Goal: Transaction & Acquisition: Book appointment/travel/reservation

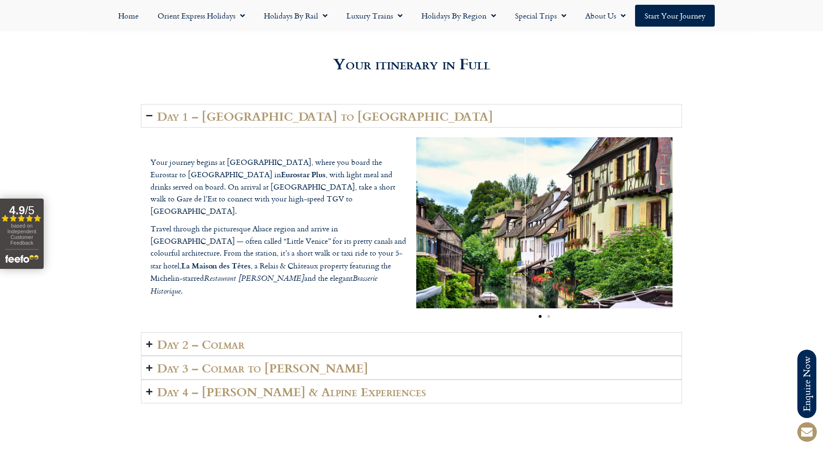
scroll to position [1360, 0]
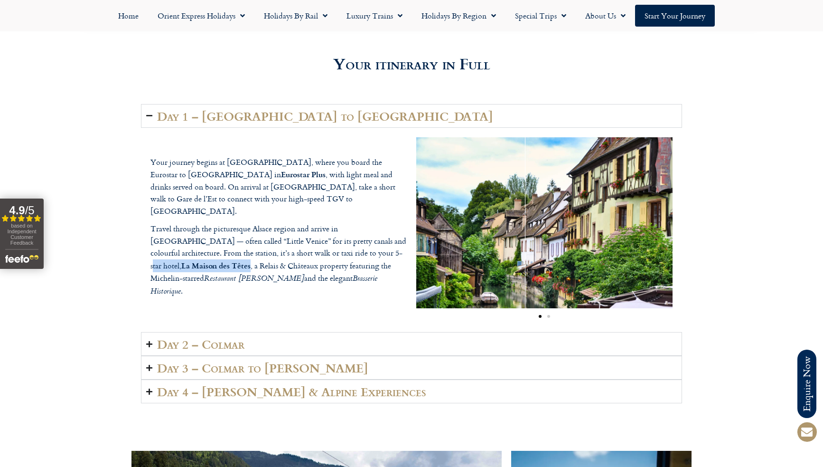
drag, startPoint x: 349, startPoint y: 250, endPoint x: 399, endPoint y: 250, distance: 50.3
click at [399, 250] on p "Travel through the picturesque Alsace region and arrive in [GEOGRAPHIC_DATA] — …" at bounding box center [279, 261] width 256 height 76
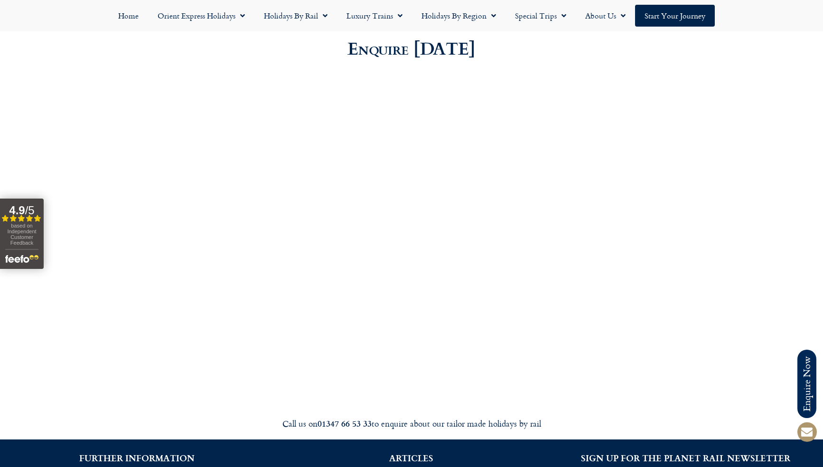
scroll to position [2671, 0]
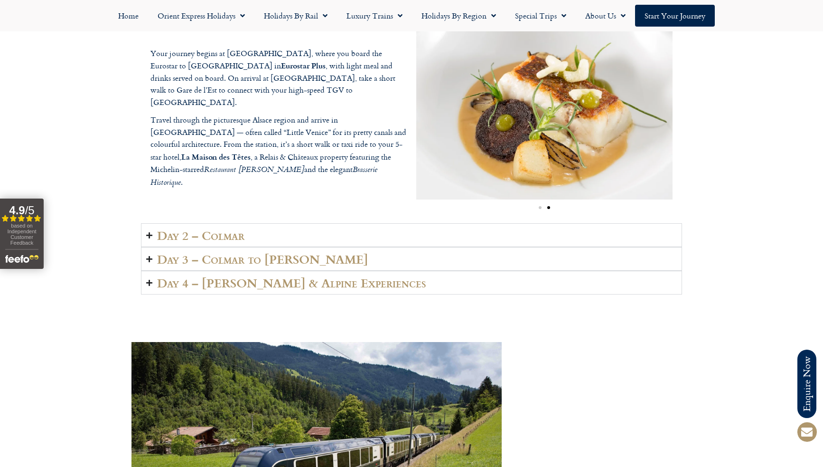
scroll to position [1471, 0]
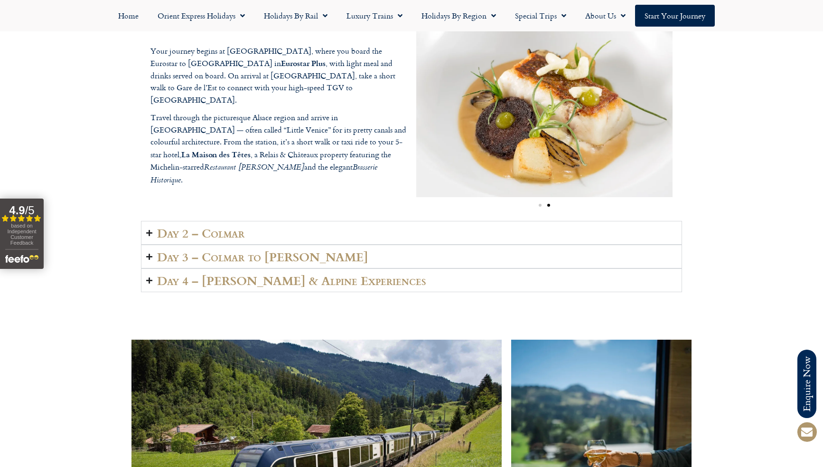
click at [148, 253] on icon "Accordion. Open links with Enter or Space, close with Escape, and navigate with…" at bounding box center [149, 256] width 6 height 7
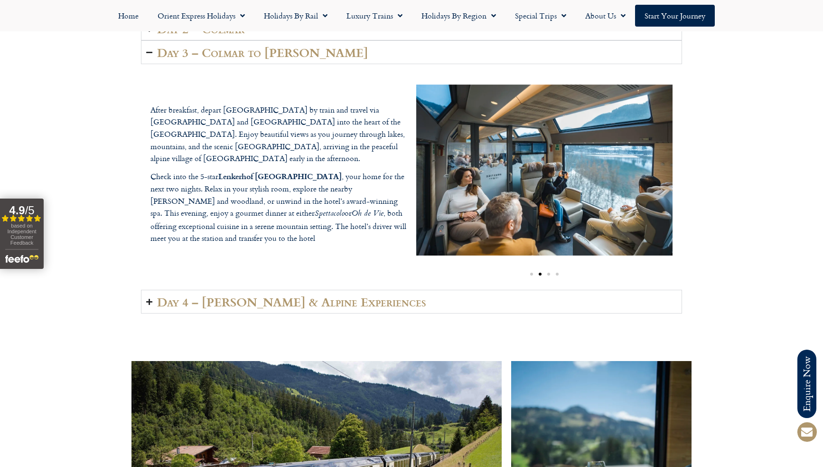
drag, startPoint x: 222, startPoint y: 168, endPoint x: 329, endPoint y: 167, distance: 106.8
click at [329, 170] on p "Check into the 5-star Lenkerhof Gourmet Spa Resort , your home for the next two…" at bounding box center [279, 207] width 256 height 75
click at [286, 170] on b "Lenkerhof [GEOGRAPHIC_DATA]" at bounding box center [279, 175] width 123 height 11
drag, startPoint x: 222, startPoint y: 168, endPoint x: 330, endPoint y: 170, distance: 107.8
click at [330, 170] on p "Check into the 5-star Lenkerhof Gourmet Spa Resort , your home for the next two…" at bounding box center [279, 207] width 256 height 75
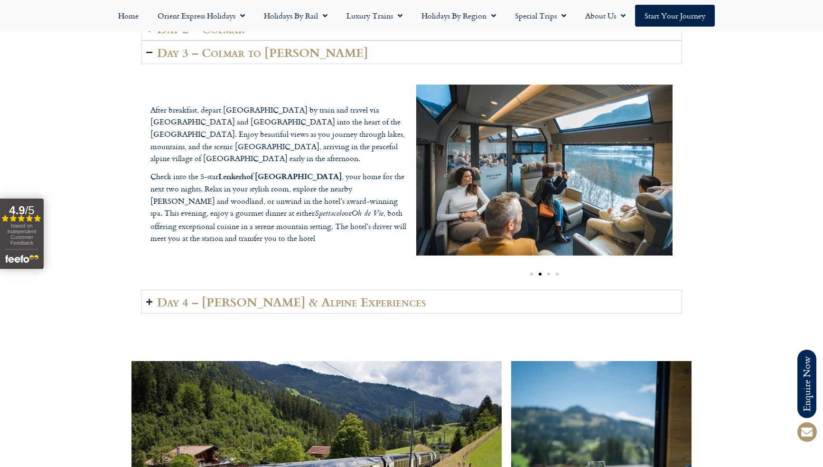
copy p "Lenkerhof [GEOGRAPHIC_DATA]"
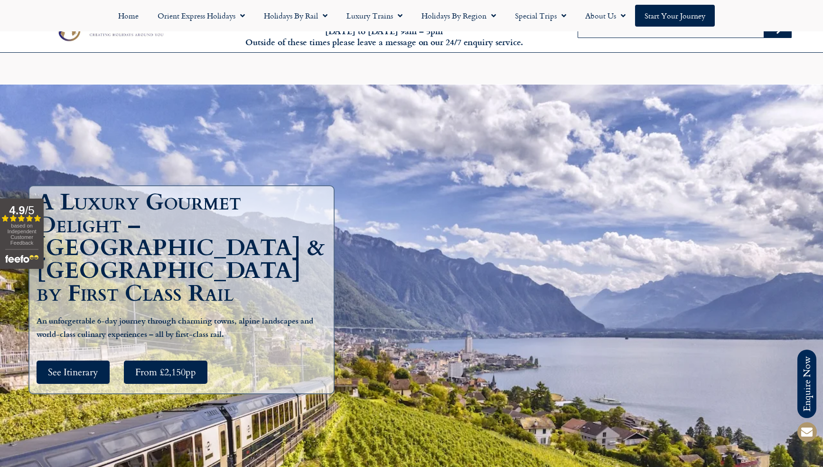
scroll to position [1471, 0]
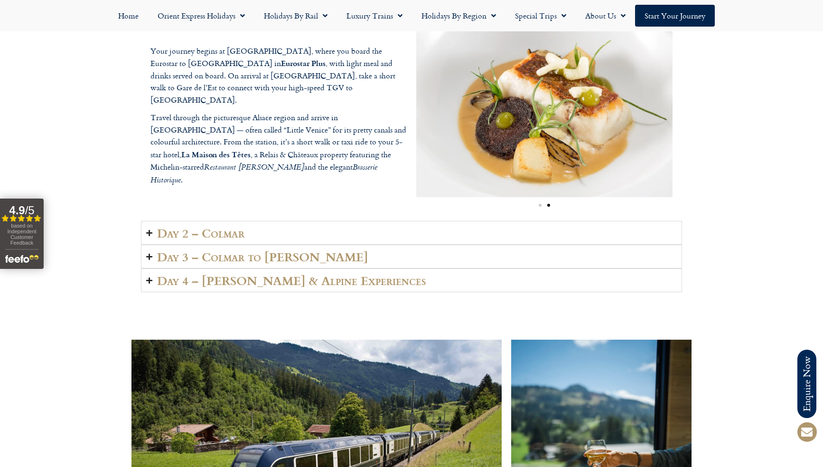
click at [151, 255] on icon "Accordion. Open links with Enter or Space, close with Escape, and navigate with…" at bounding box center [149, 256] width 6 height 7
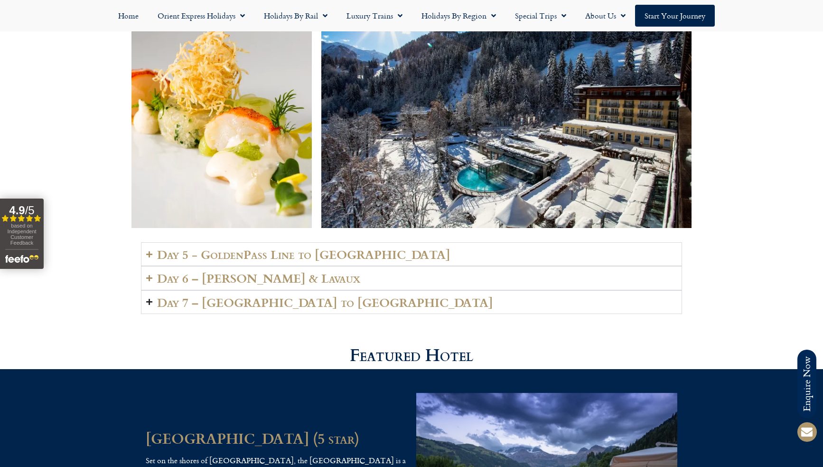
scroll to position [2094, 0]
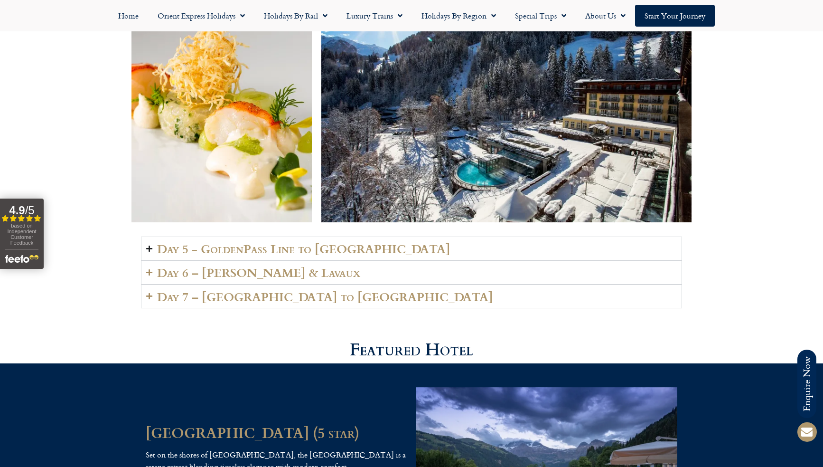
click at [151, 245] on icon "Accordion. Open links with Enter or Space, close with Escape, and navigate with…" at bounding box center [149, 248] width 6 height 7
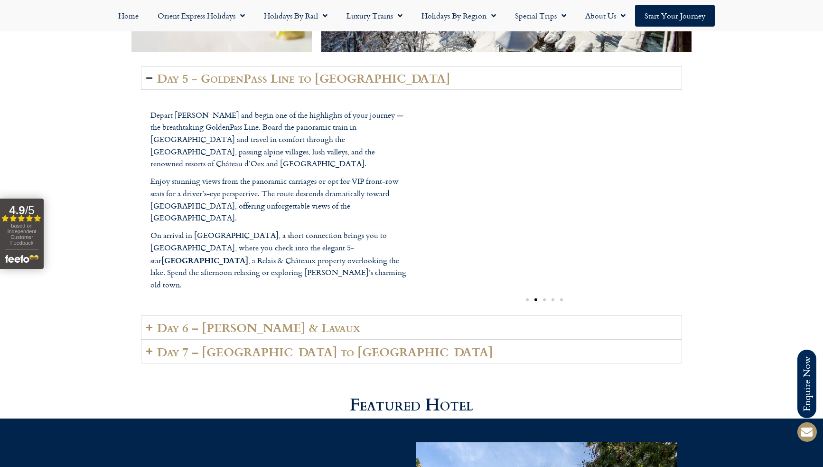
scroll to position [2265, 0]
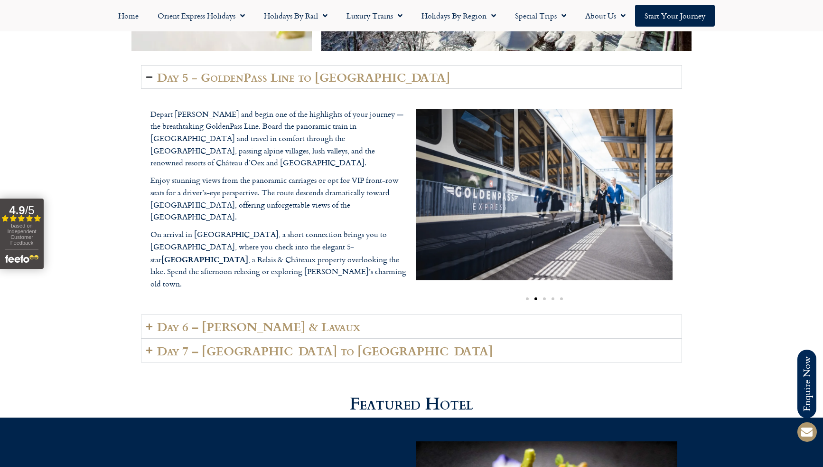
drag, startPoint x: 243, startPoint y: 235, endPoint x: 312, endPoint y: 236, distance: 69.3
click at [312, 236] on p "On arrival in Montreux, a short connection brings you to Vevey, where you check…" at bounding box center [279, 258] width 256 height 61
copy p "[GEOGRAPHIC_DATA]"
